Goal: Task Accomplishment & Management: Use online tool/utility

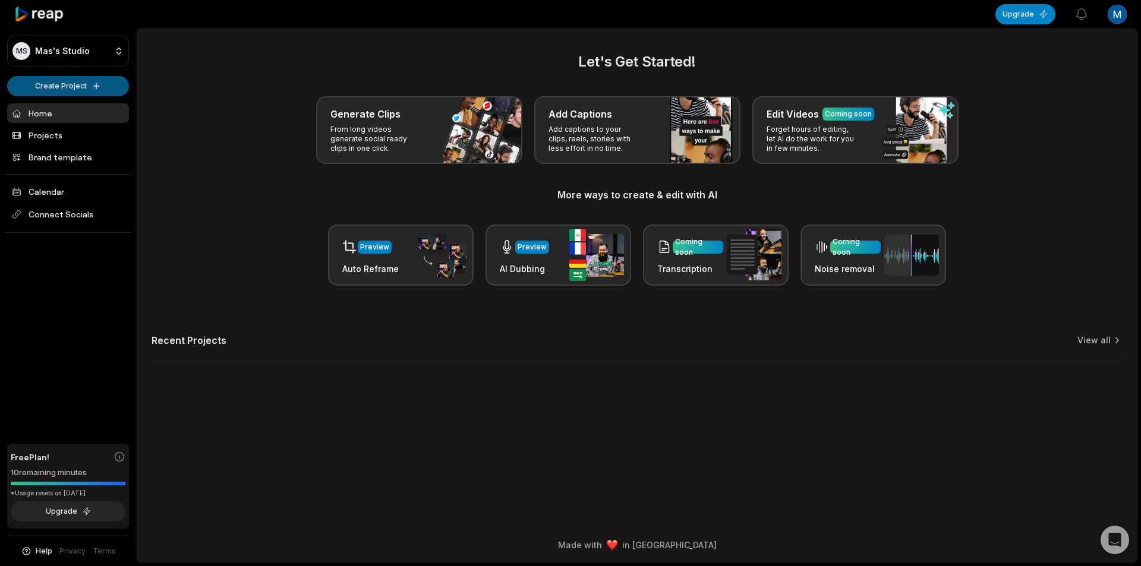
click at [101, 79] on html "MS Mas's Studio Create Project Home Projects Brand template Calendar Connect So…" at bounding box center [570, 283] width 1141 height 566
click at [96, 114] on link "Create Clips" at bounding box center [68, 112] width 116 height 20
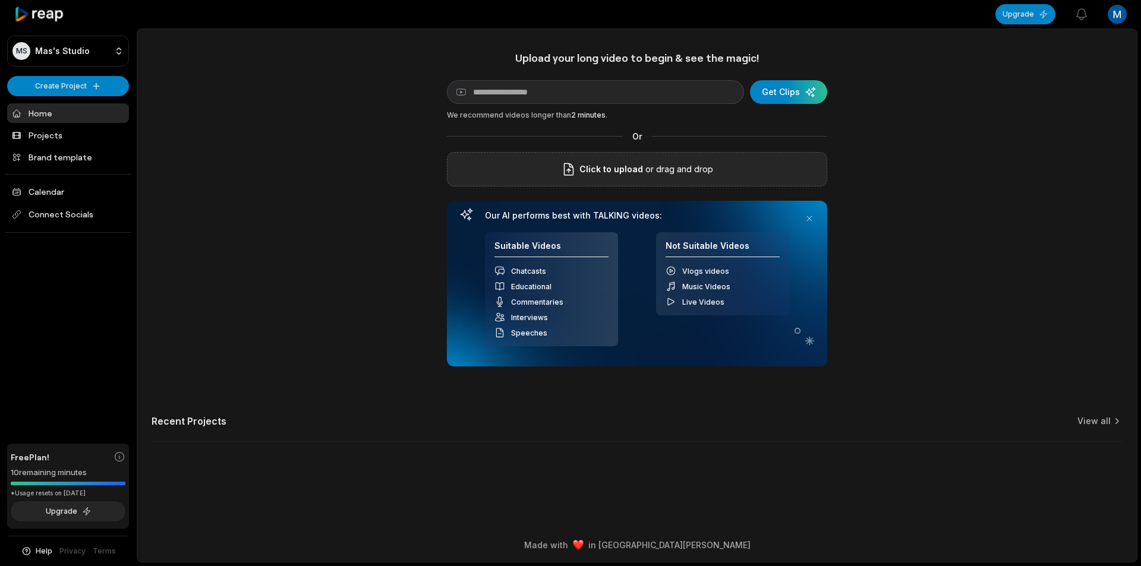
click at [619, 179] on div "Click to upload or drag and drop" at bounding box center [637, 169] width 380 height 34
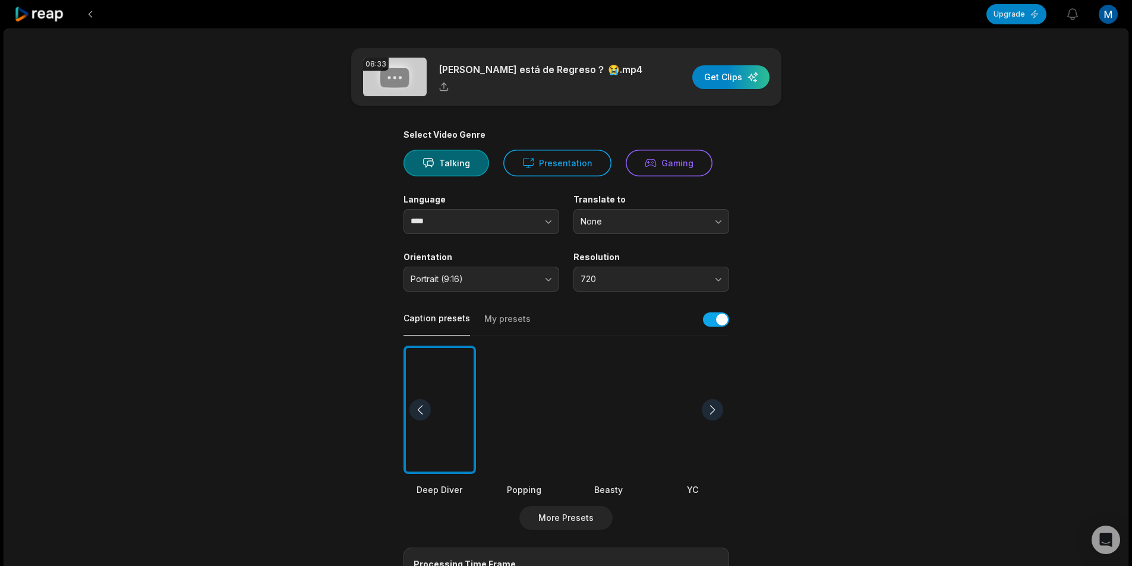
scroll to position [59, 0]
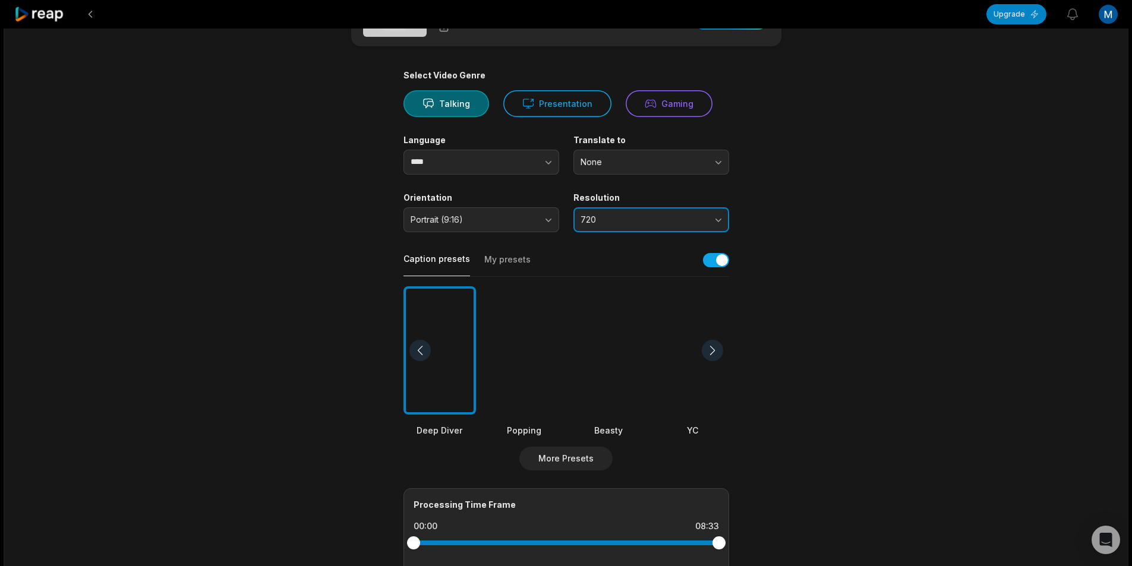
click at [641, 216] on span "720" at bounding box center [643, 220] width 125 height 11
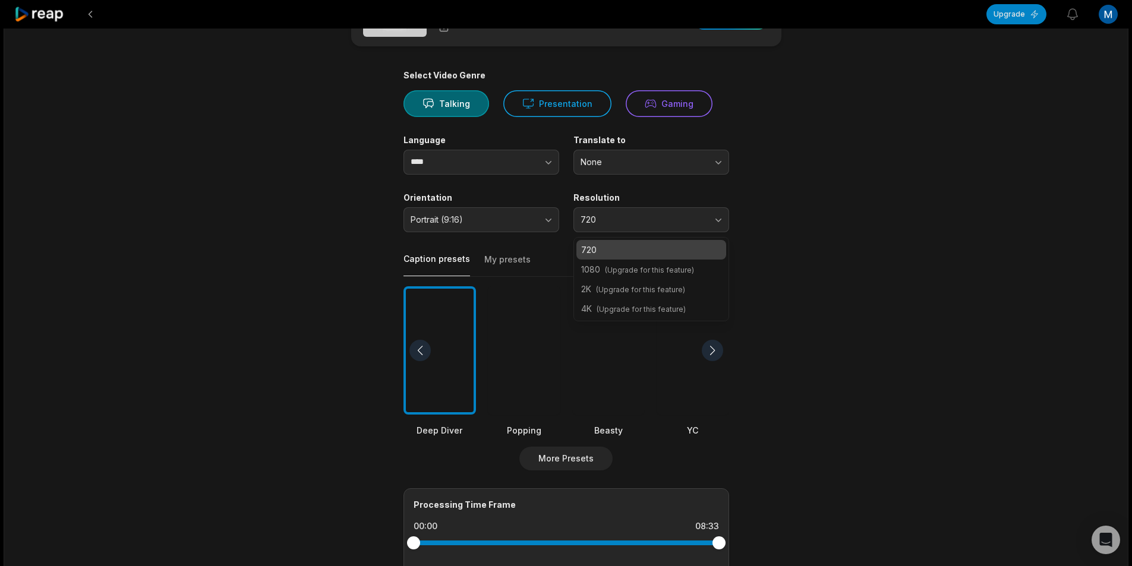
click at [645, 271] on span "(Upgrade for this feature)" at bounding box center [649, 270] width 89 height 9
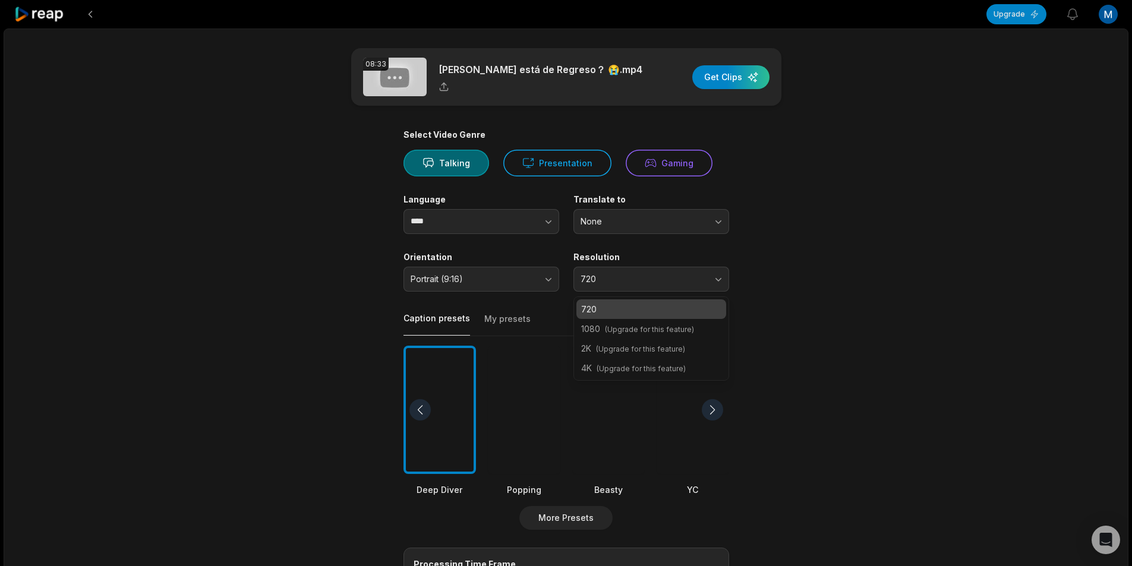
click at [628, 332] on span "(Upgrade for this feature)" at bounding box center [649, 329] width 89 height 9
click at [619, 348] on span "(Upgrade for this feature)" at bounding box center [640, 349] width 89 height 9
click at [805, 329] on main "08:33 [PERSON_NAME] está de Regreso？ 😭.mp4 Get Clips Select Video Genre Talking…" at bounding box center [566, 409] width 575 height 723
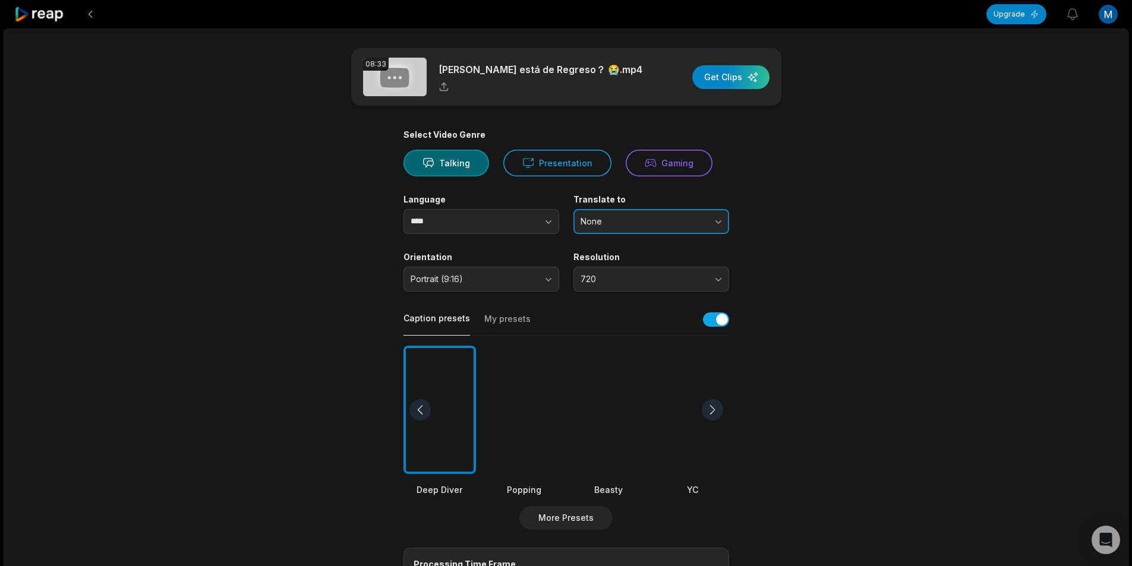
click at [602, 222] on span "None" at bounding box center [643, 221] width 125 height 11
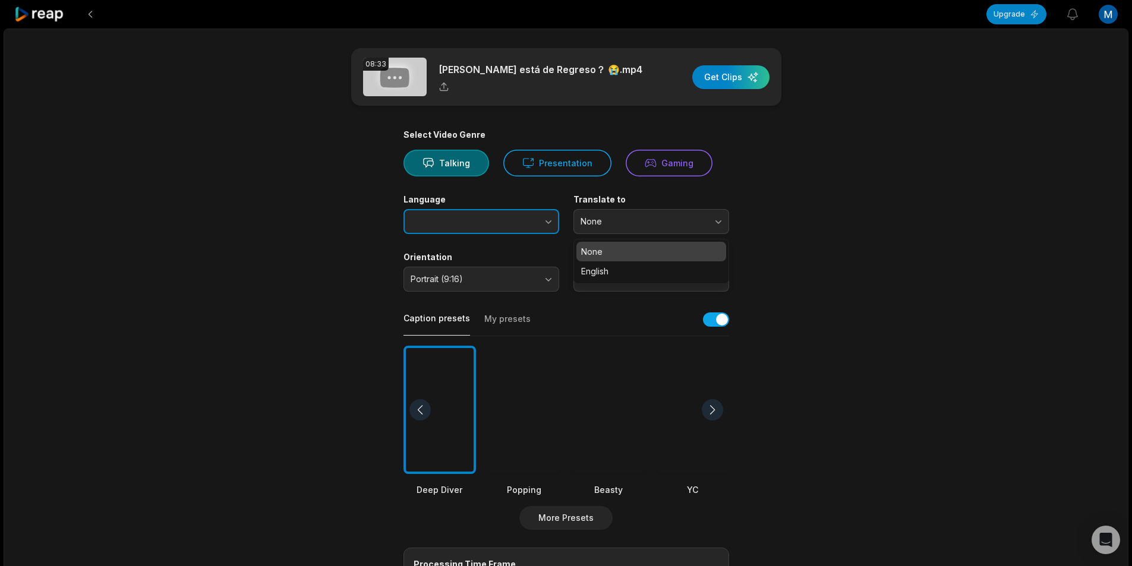
click at [503, 232] on button "button" at bounding box center [525, 221] width 68 height 25
type input "****"
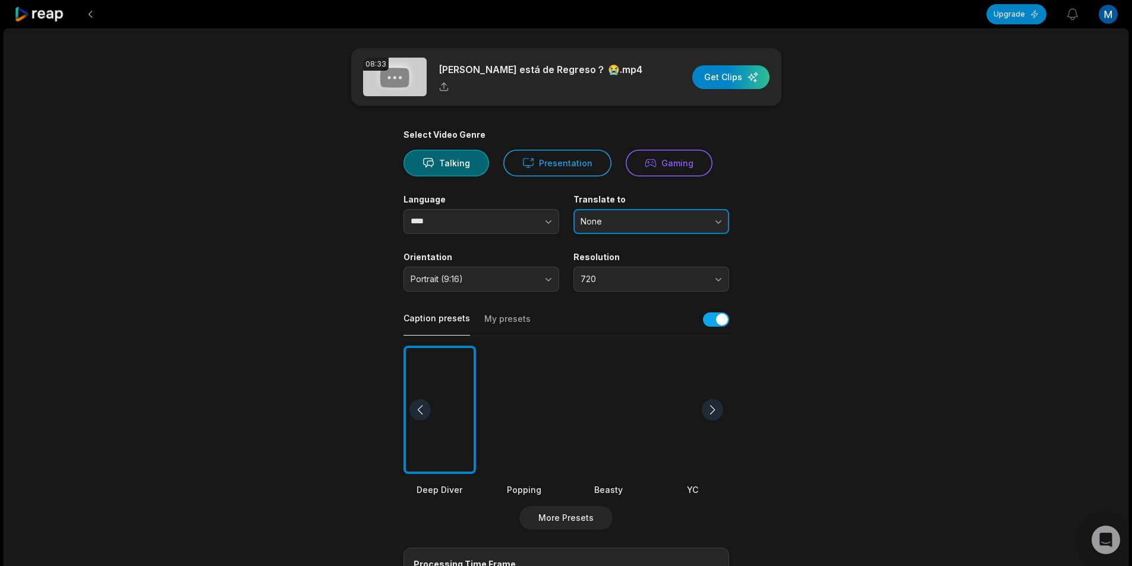
click at [636, 222] on span "None" at bounding box center [643, 221] width 125 height 11
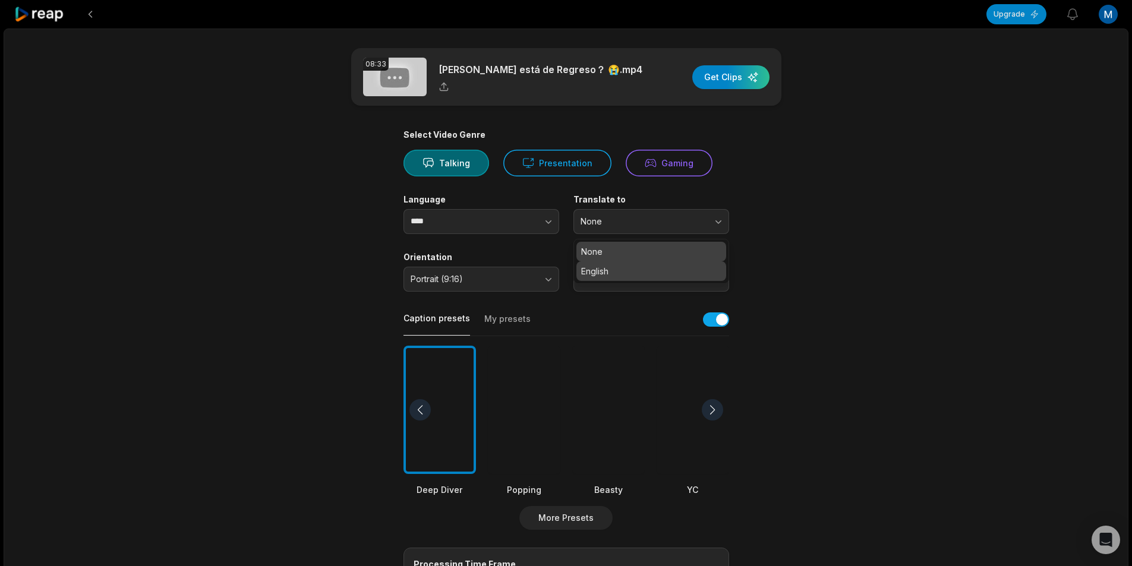
click at [603, 267] on p "English" at bounding box center [651, 271] width 140 height 12
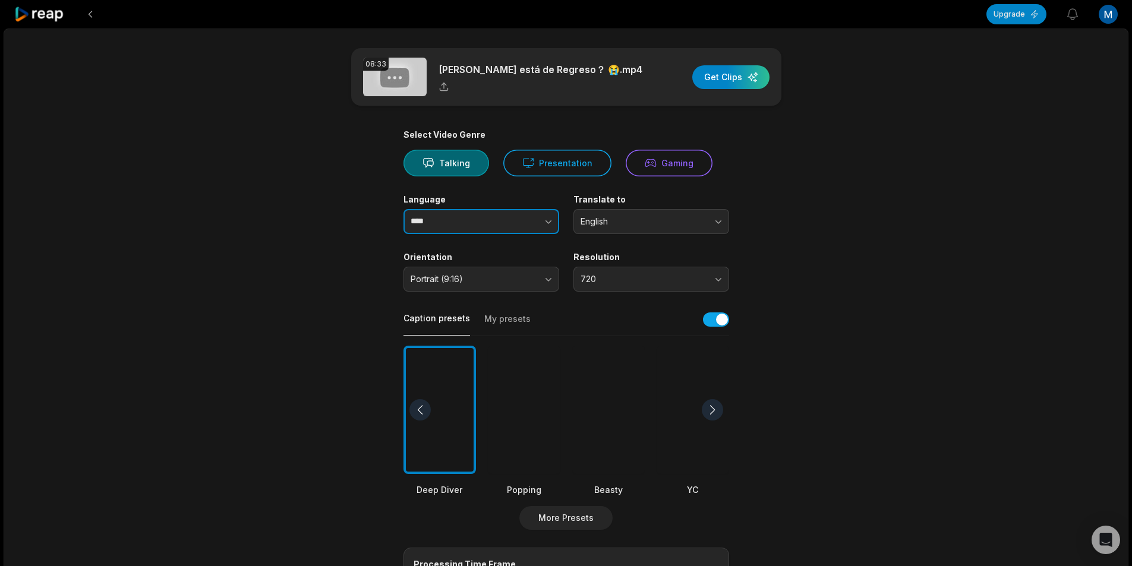
click at [441, 225] on input "****" at bounding box center [482, 221] width 156 height 25
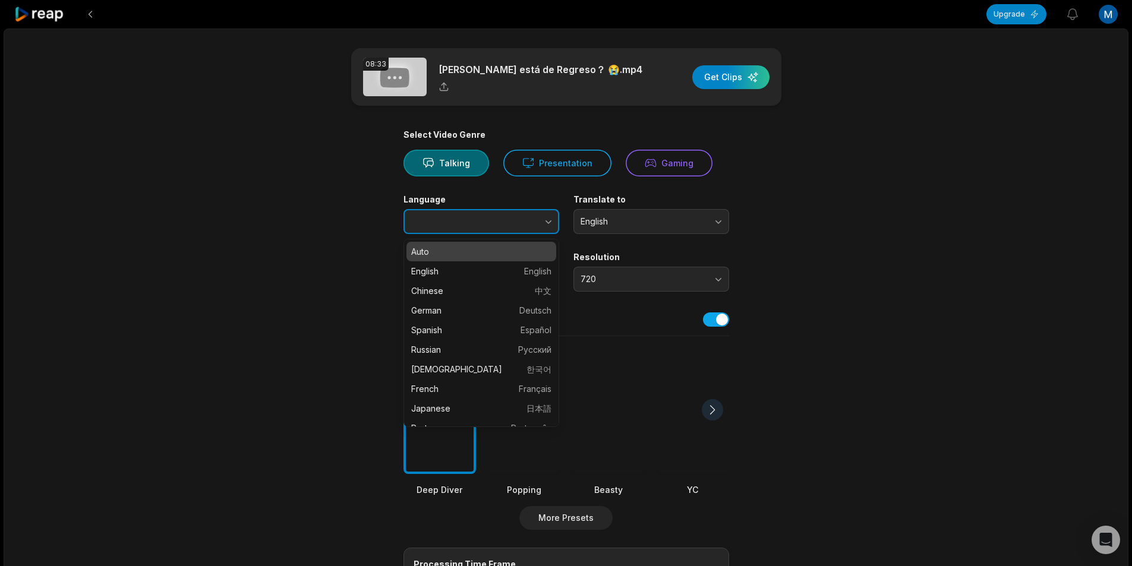
click at [544, 227] on icon "button" at bounding box center [549, 222] width 12 height 12
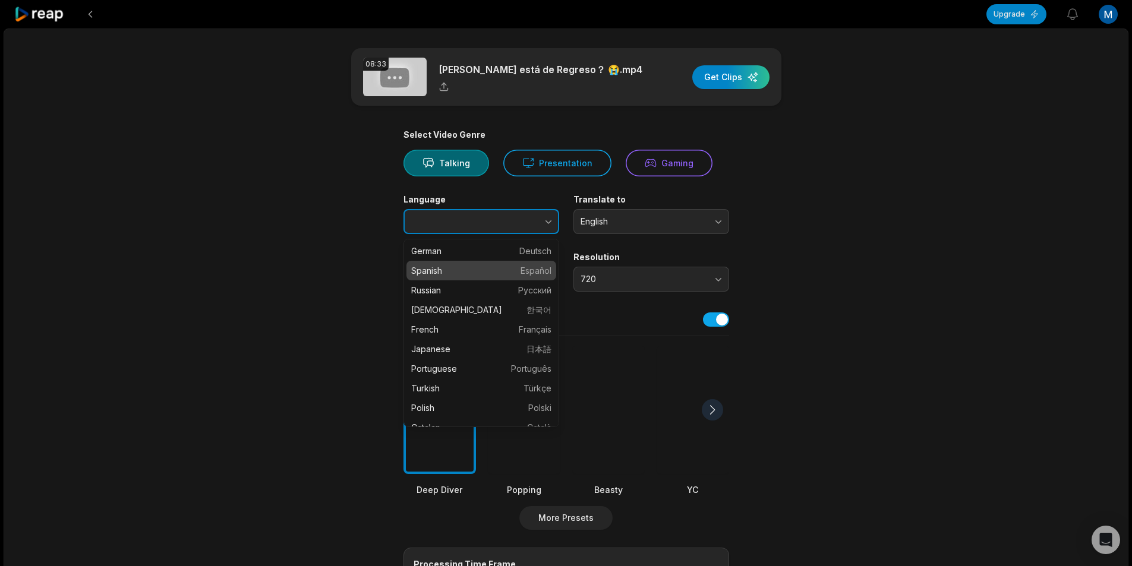
type input "*******"
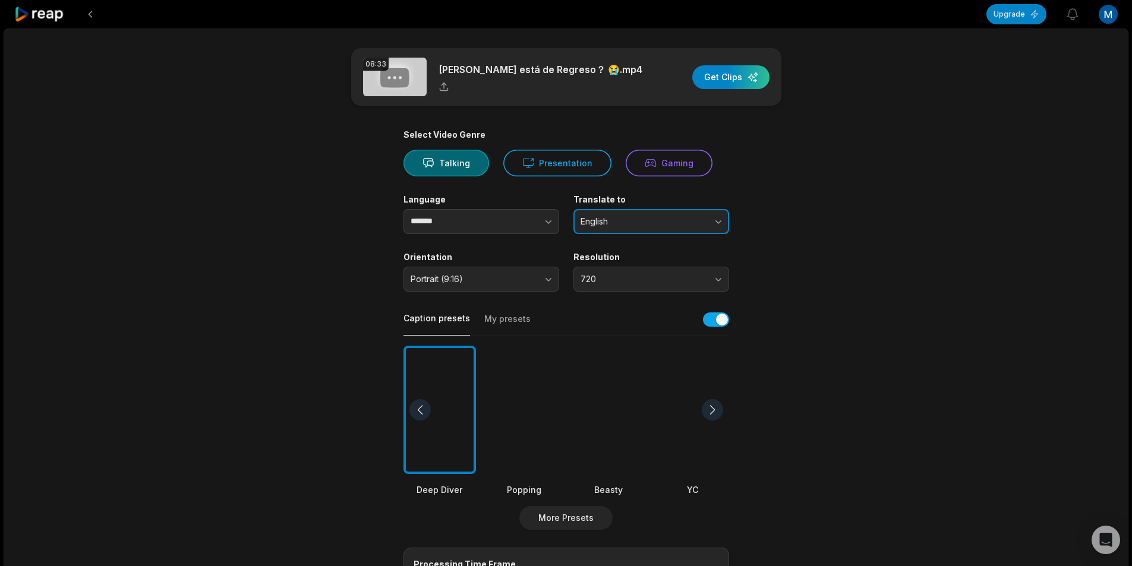
click at [634, 229] on button "English" at bounding box center [651, 221] width 156 height 25
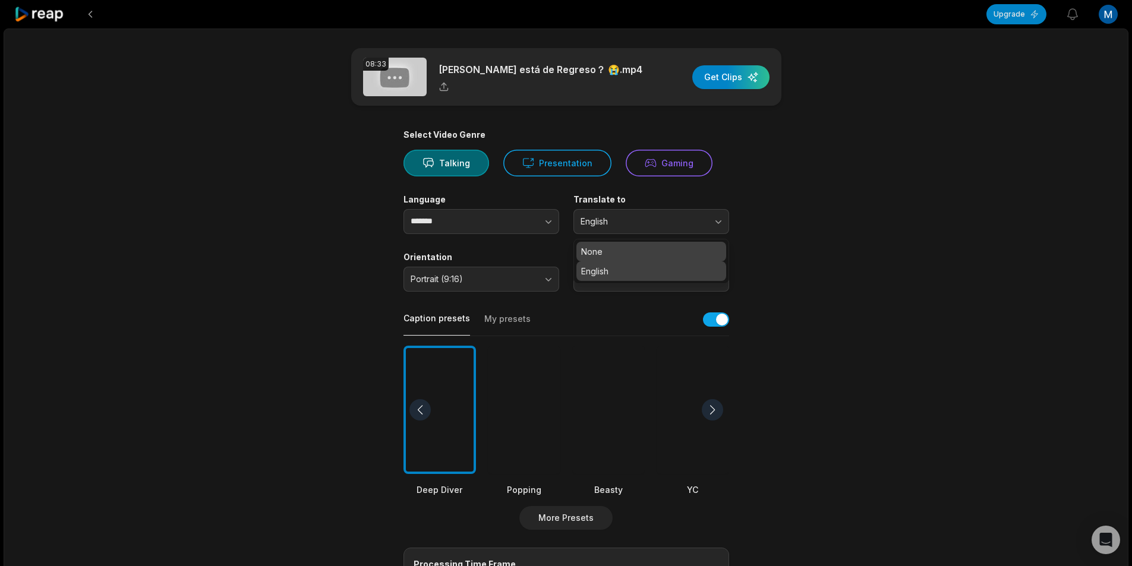
click at [625, 255] on p "None" at bounding box center [651, 251] width 140 height 12
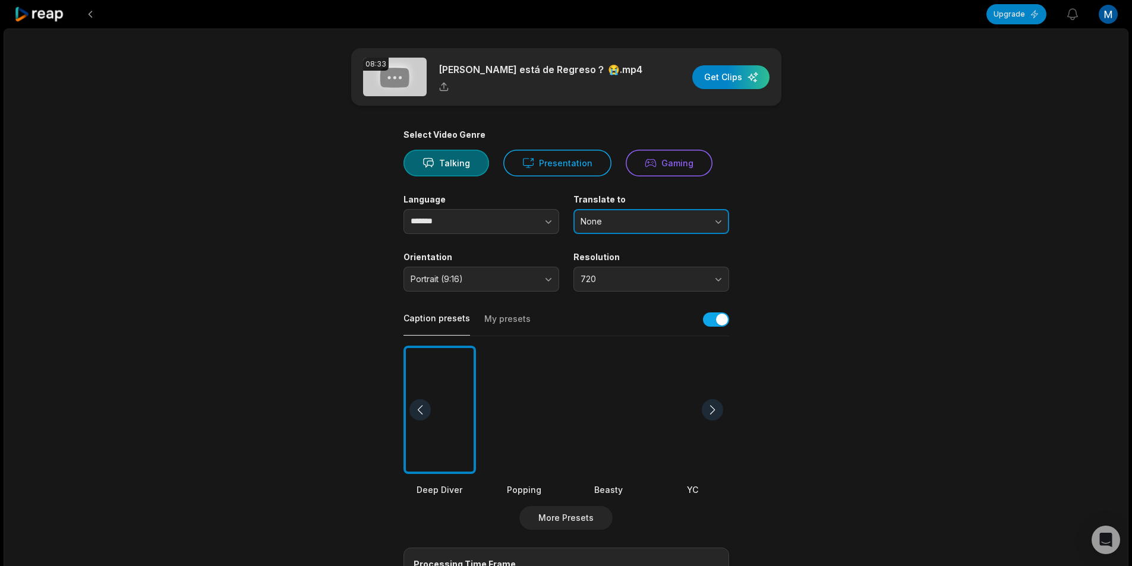
scroll to position [178, 0]
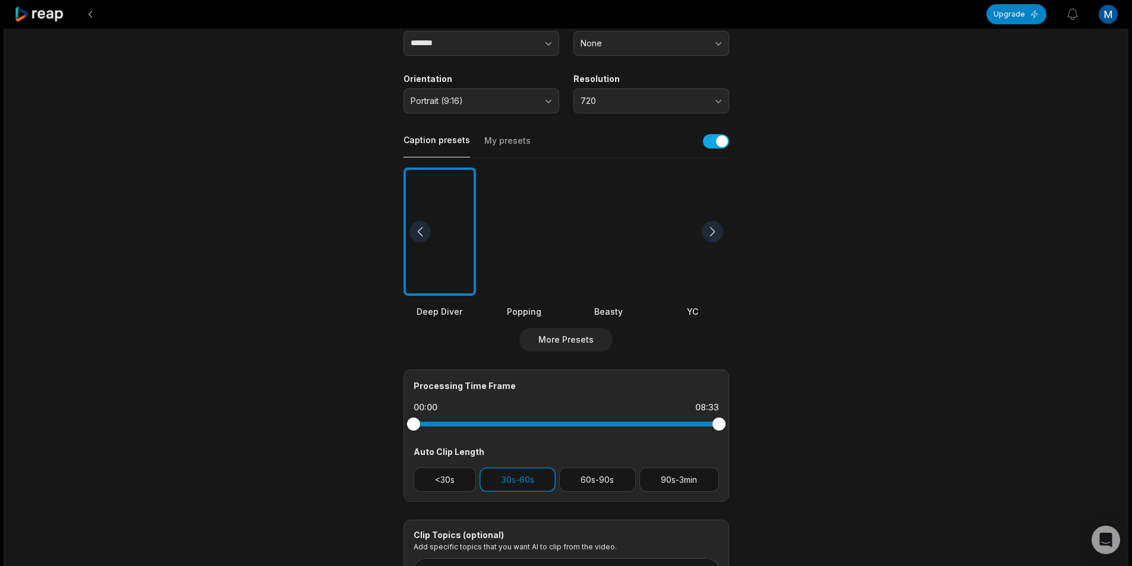
click at [588, 257] on div at bounding box center [608, 232] width 73 height 129
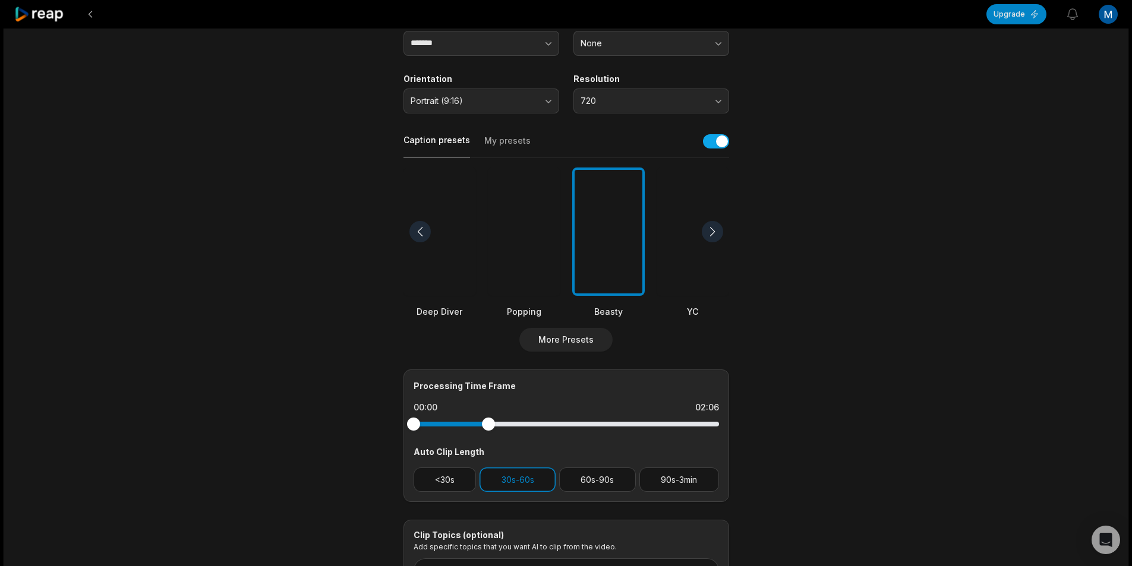
drag, startPoint x: 718, startPoint y: 424, endPoint x: 439, endPoint y: 428, distance: 279.9
click at [439, 428] on div at bounding box center [566, 424] width 305 height 21
drag, startPoint x: 489, startPoint y: 430, endPoint x: 471, endPoint y: 431, distance: 18.5
click at [471, 430] on div at bounding box center [566, 424] width 305 height 21
click at [443, 494] on div "Processing Time Frame 00:00 02:00 Auto Clip Length <30s 30s-60s 60s-90s 90s-3min" at bounding box center [567, 436] width 326 height 133
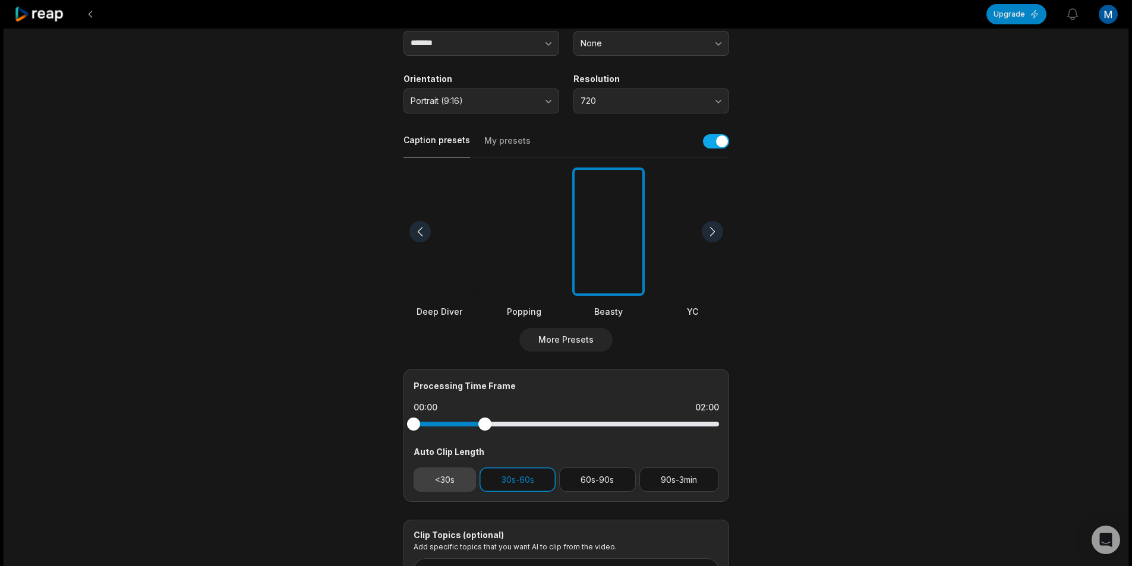
click at [447, 478] on button "<30s" at bounding box center [445, 480] width 63 height 24
drag, startPoint x: 486, startPoint y: 423, endPoint x: 426, endPoint y: 422, distance: 60.6
click at [426, 422] on div at bounding box center [566, 424] width 305 height 5
click at [434, 424] on div at bounding box center [566, 424] width 305 height 5
drag, startPoint x: 411, startPoint y: 421, endPoint x: 448, endPoint y: 422, distance: 36.9
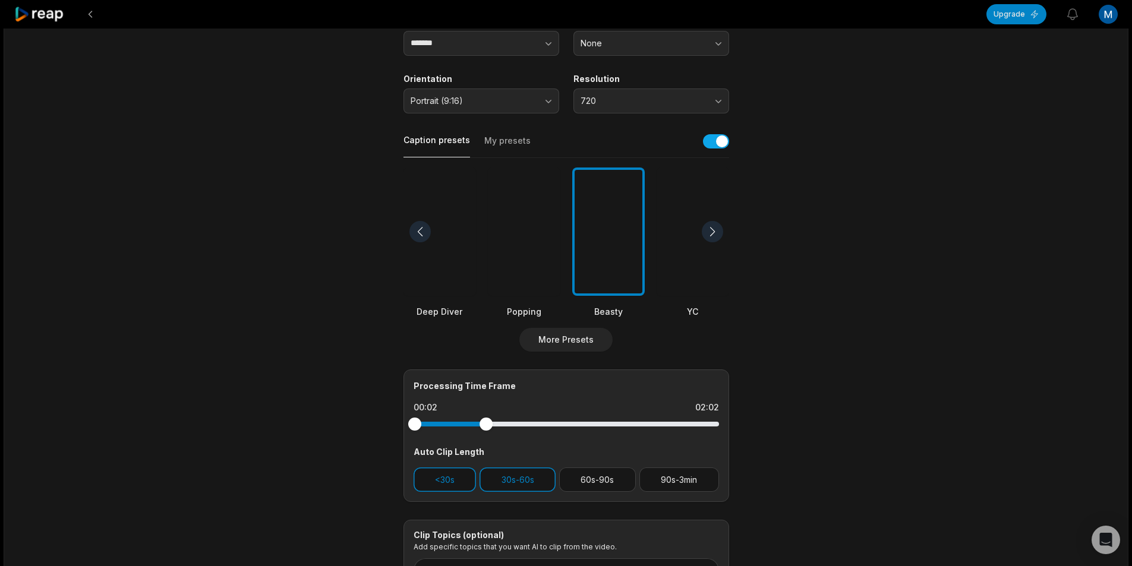
click at [448, 422] on div at bounding box center [566, 424] width 305 height 5
drag, startPoint x: 491, startPoint y: 424, endPoint x: 446, endPoint y: 424, distance: 44.6
click at [446, 424] on div at bounding box center [566, 424] width 305 height 5
click at [492, 477] on button "30s-60s" at bounding box center [518, 480] width 76 height 24
drag, startPoint x: 488, startPoint y: 421, endPoint x: 436, endPoint y: 419, distance: 52.9
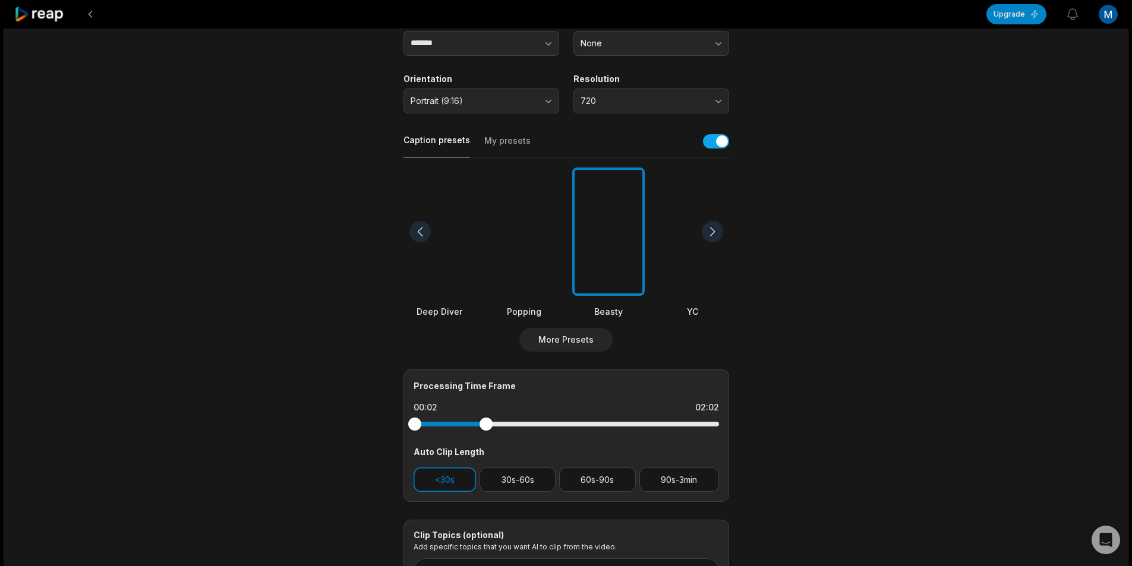
click at [436, 419] on div at bounding box center [566, 424] width 305 height 21
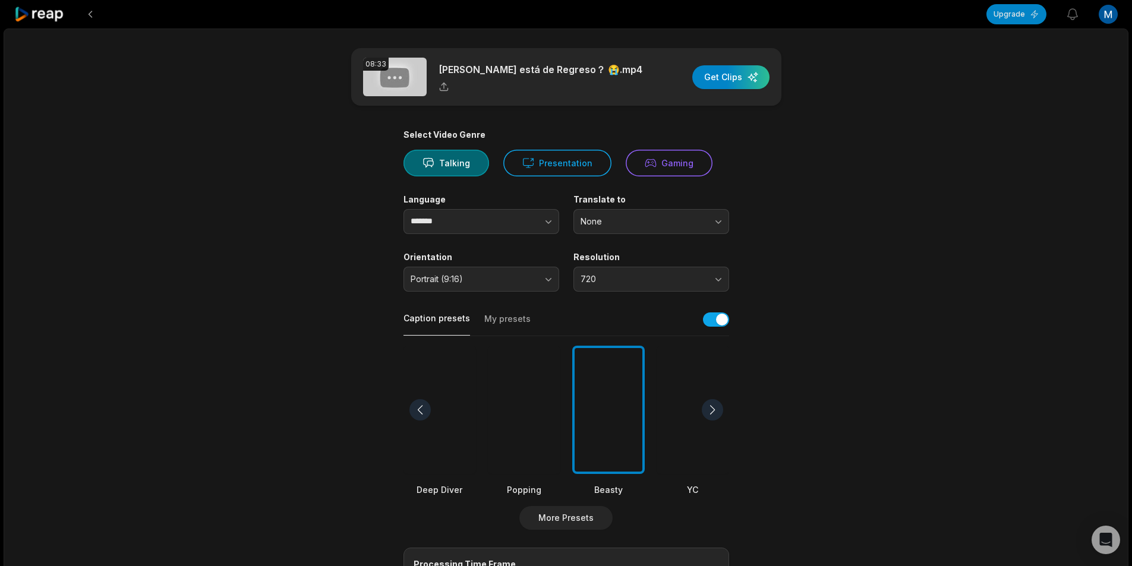
scroll to position [290, 0]
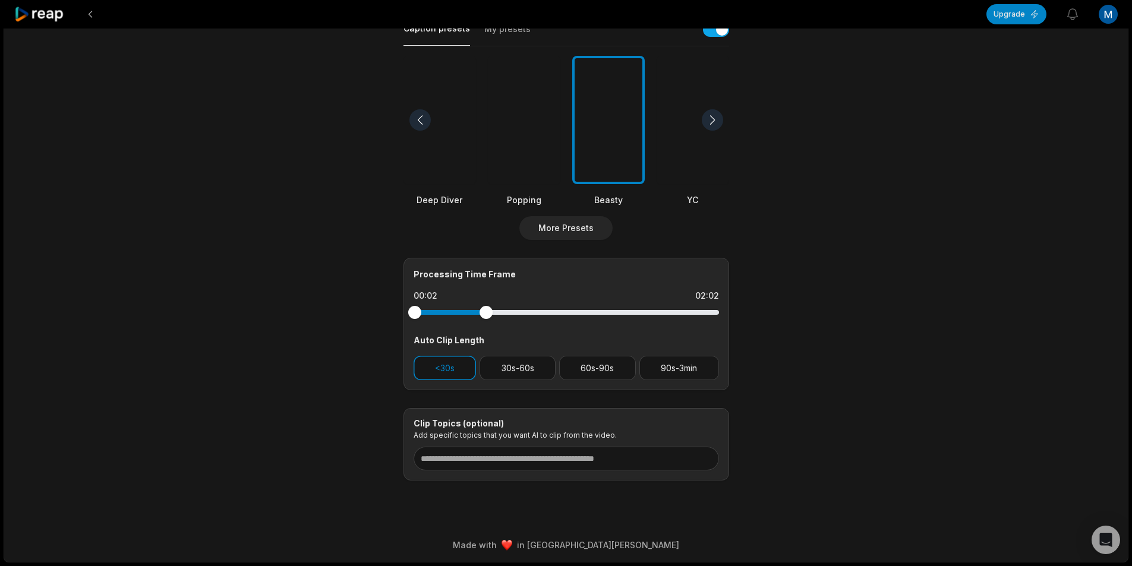
drag, startPoint x: 489, startPoint y: 316, endPoint x: 454, endPoint y: 316, distance: 35.1
click at [454, 316] on div at bounding box center [566, 312] width 305 height 21
click at [444, 311] on div at bounding box center [566, 312] width 305 height 5
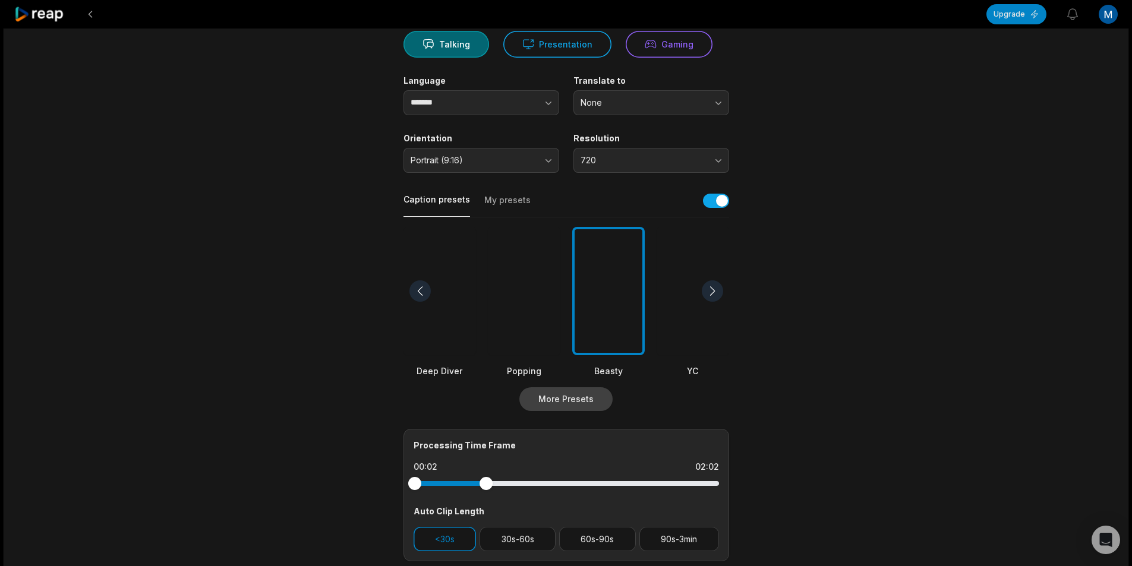
scroll to position [238, 0]
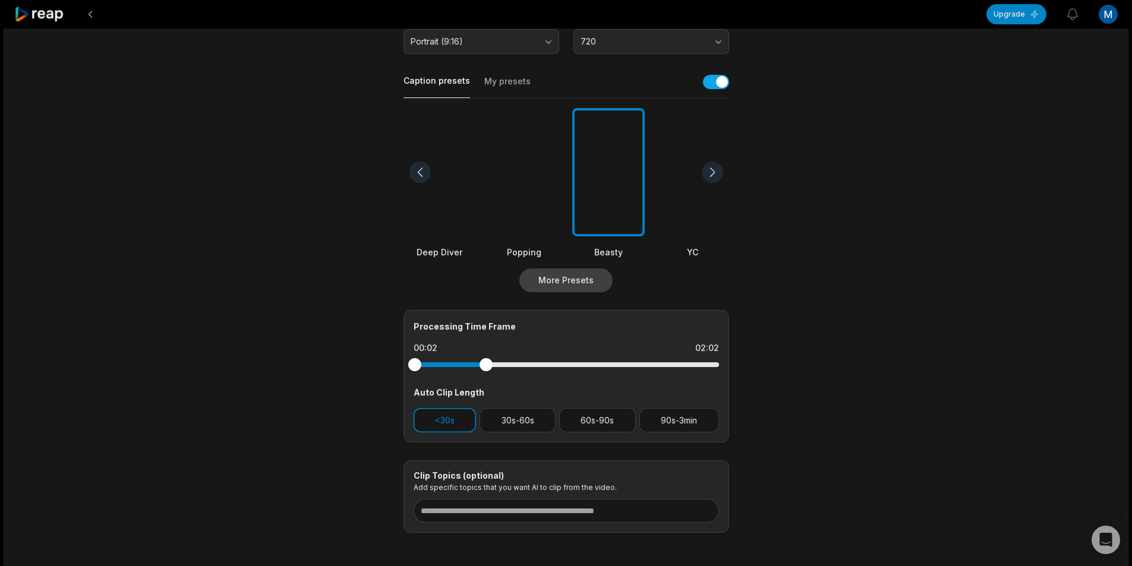
click at [577, 279] on button "More Presets" at bounding box center [565, 281] width 93 height 24
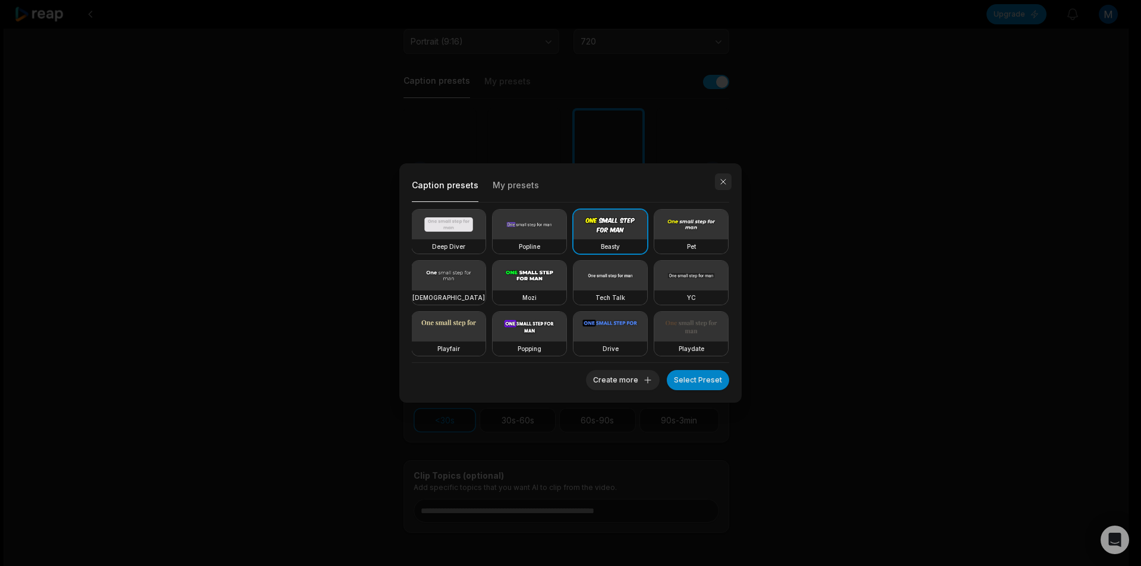
click at [728, 184] on button "button" at bounding box center [723, 182] width 17 height 17
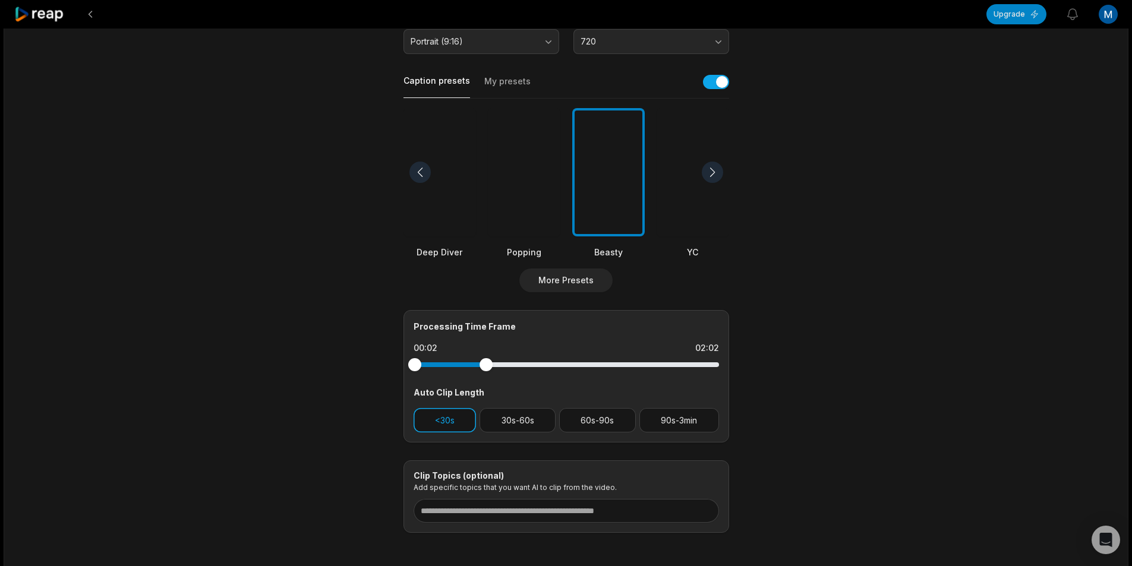
click at [445, 426] on button "<30s" at bounding box center [445, 420] width 63 height 24
click at [514, 430] on button "30s-60s" at bounding box center [518, 420] width 76 height 24
drag, startPoint x: 488, startPoint y: 367, endPoint x: 342, endPoint y: 359, distance: 145.8
click at [342, 359] on main "08:33 [PERSON_NAME] está de Regreso？ 😭.mp4 Get Clips Select Video Genre Talking…" at bounding box center [566, 171] width 575 height 723
click at [447, 420] on button "<30s" at bounding box center [445, 420] width 63 height 24
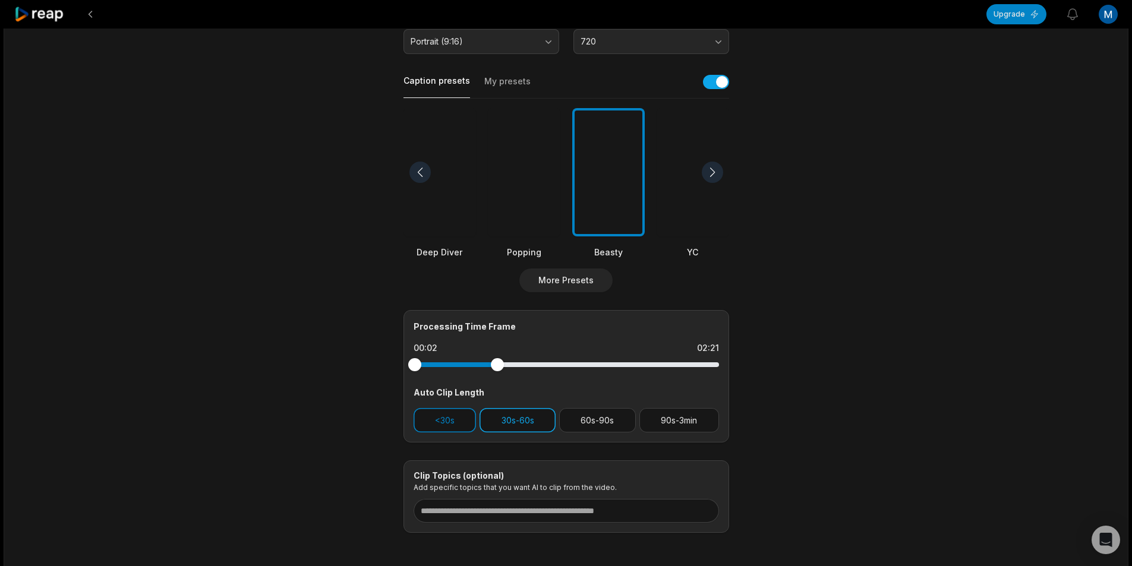
click at [522, 423] on button "30s-60s" at bounding box center [518, 420] width 76 height 24
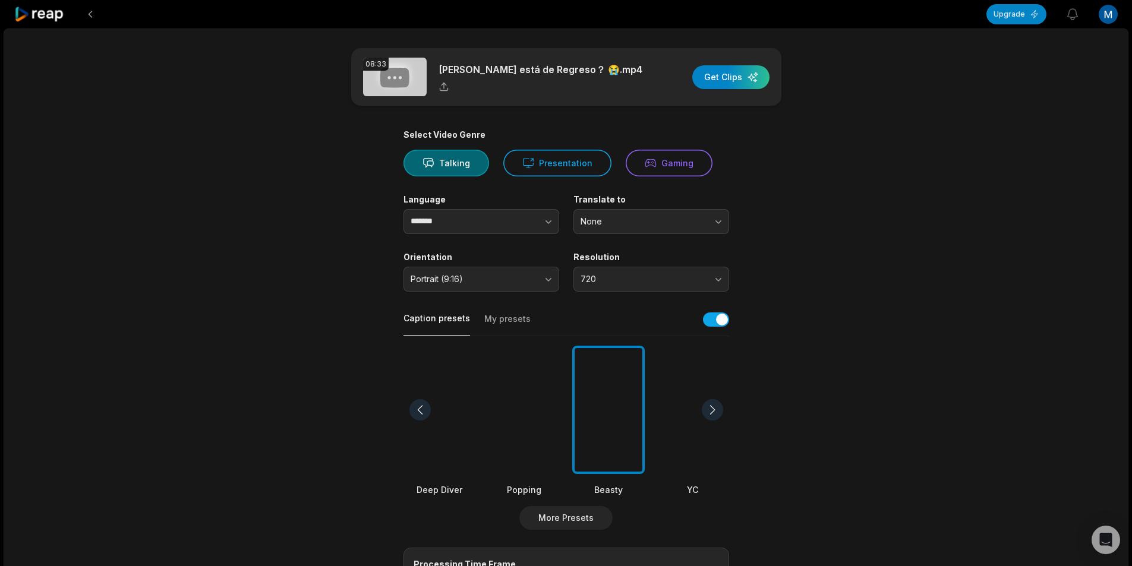
scroll to position [290, 0]
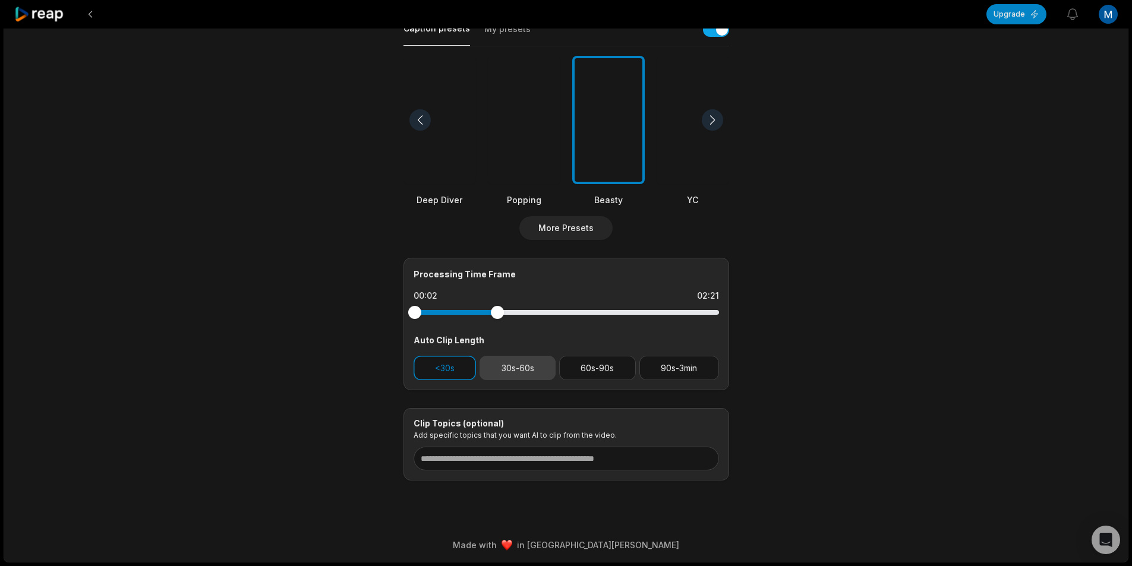
click at [504, 366] on button "30s-60s" at bounding box center [518, 368] width 76 height 24
click at [448, 367] on button "<30s" at bounding box center [445, 368] width 63 height 24
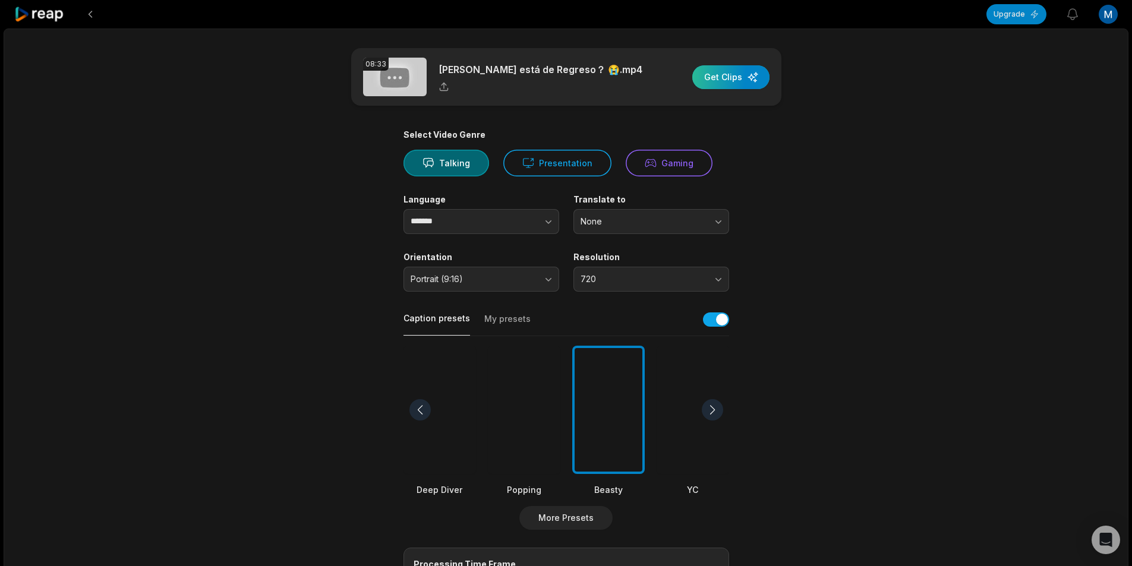
click at [716, 76] on div "button" at bounding box center [730, 77] width 77 height 24
